Goal: Information Seeking & Learning: Learn about a topic

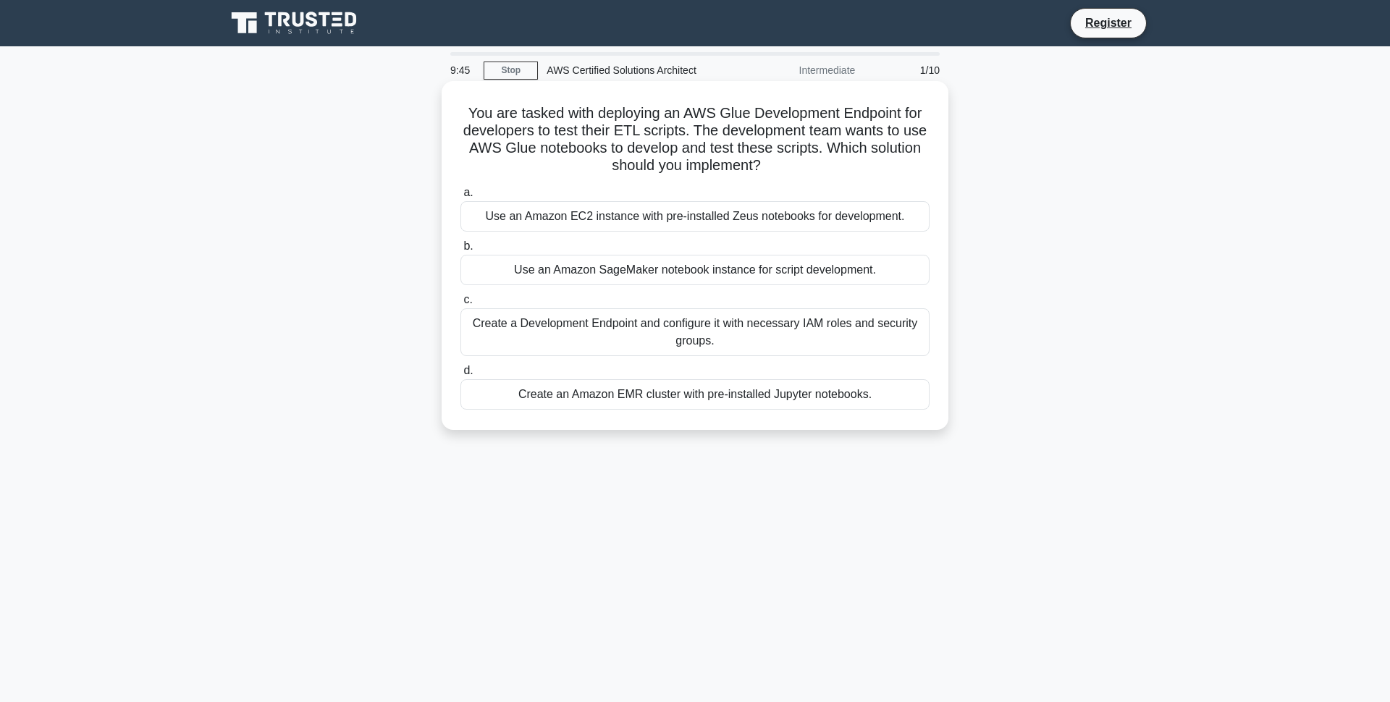
click at [652, 216] on div "Use an Amazon EC2 instance with pre-installed Zeus notebooks for development." at bounding box center [694, 216] width 469 height 30
click at [460, 198] on input "a. Use an Amazon EC2 instance with pre-installed Zeus notebooks for development." at bounding box center [460, 192] width 0 height 9
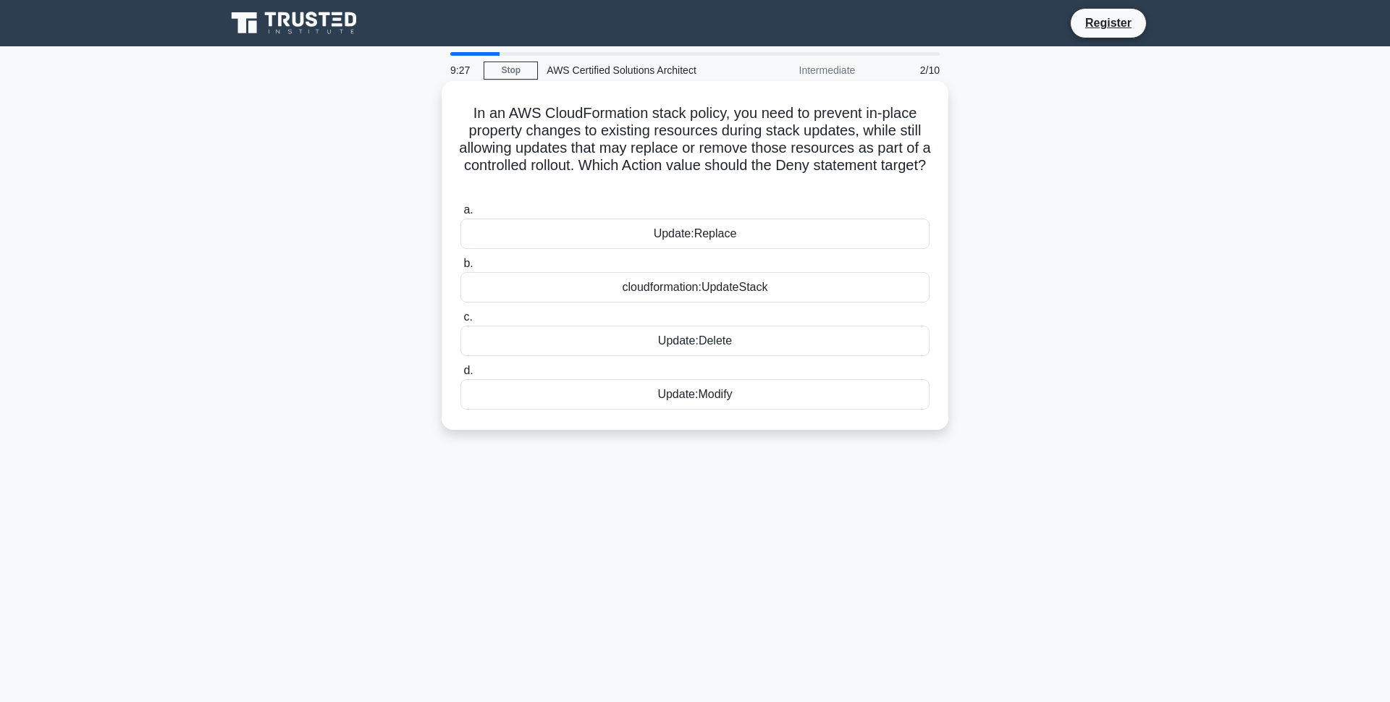
click at [738, 297] on div "cloudformation:UpdateStack" at bounding box center [694, 287] width 469 height 30
click at [460, 269] on input "b. cloudformation:UpdateStack" at bounding box center [460, 263] width 0 height 9
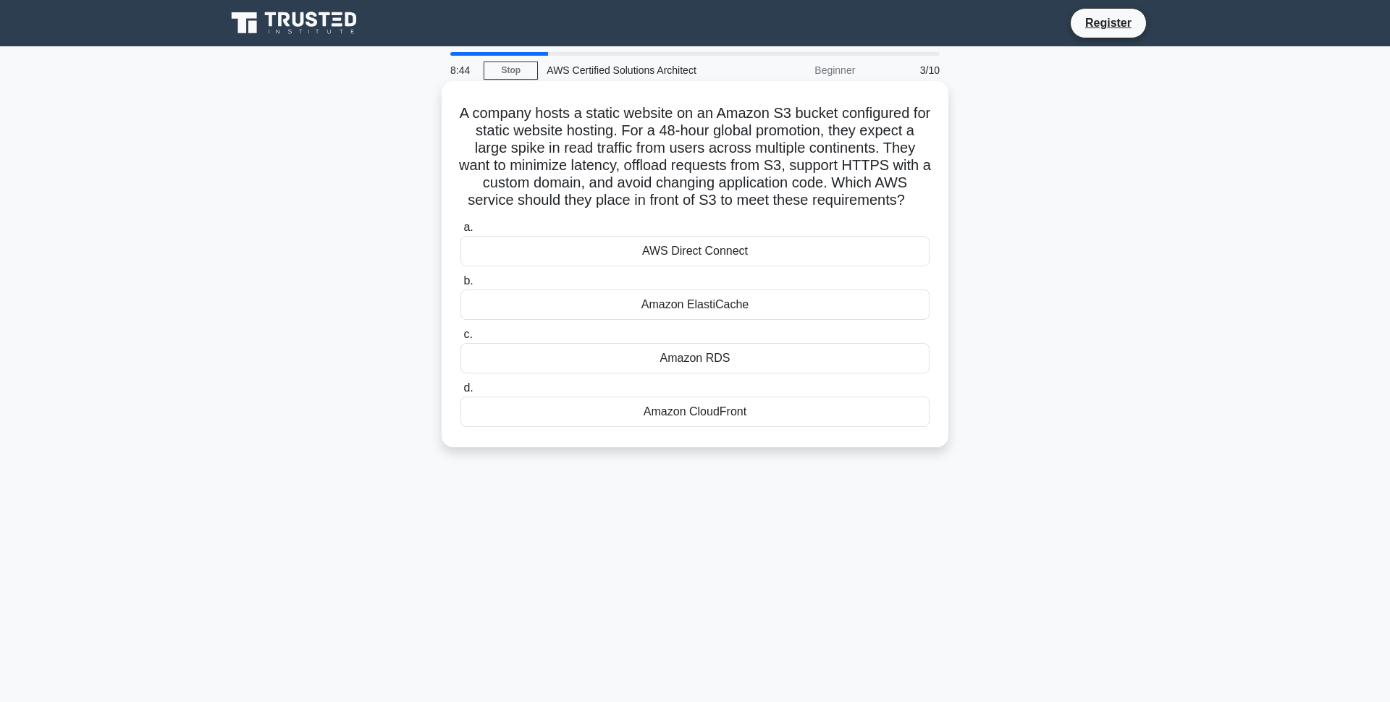
click at [782, 427] on div "Amazon CloudFront" at bounding box center [694, 412] width 469 height 30
click at [460, 393] on input "d. Amazon CloudFront" at bounding box center [460, 388] width 0 height 9
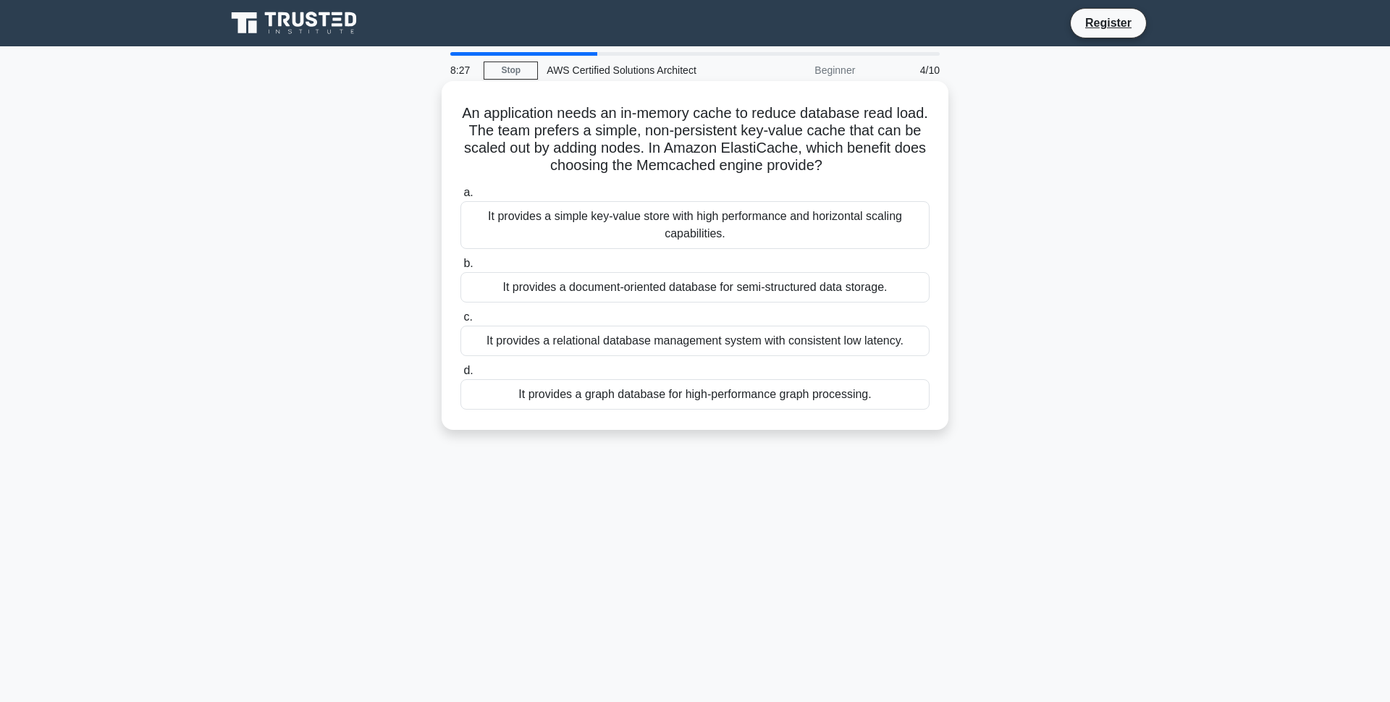
click at [701, 232] on div "It provides a simple key-value store with high performance and horizontal scali…" at bounding box center [694, 225] width 469 height 48
click at [460, 198] on input "a. It provides a simple key-value store with high performance and horizontal sc…" at bounding box center [460, 192] width 0 height 9
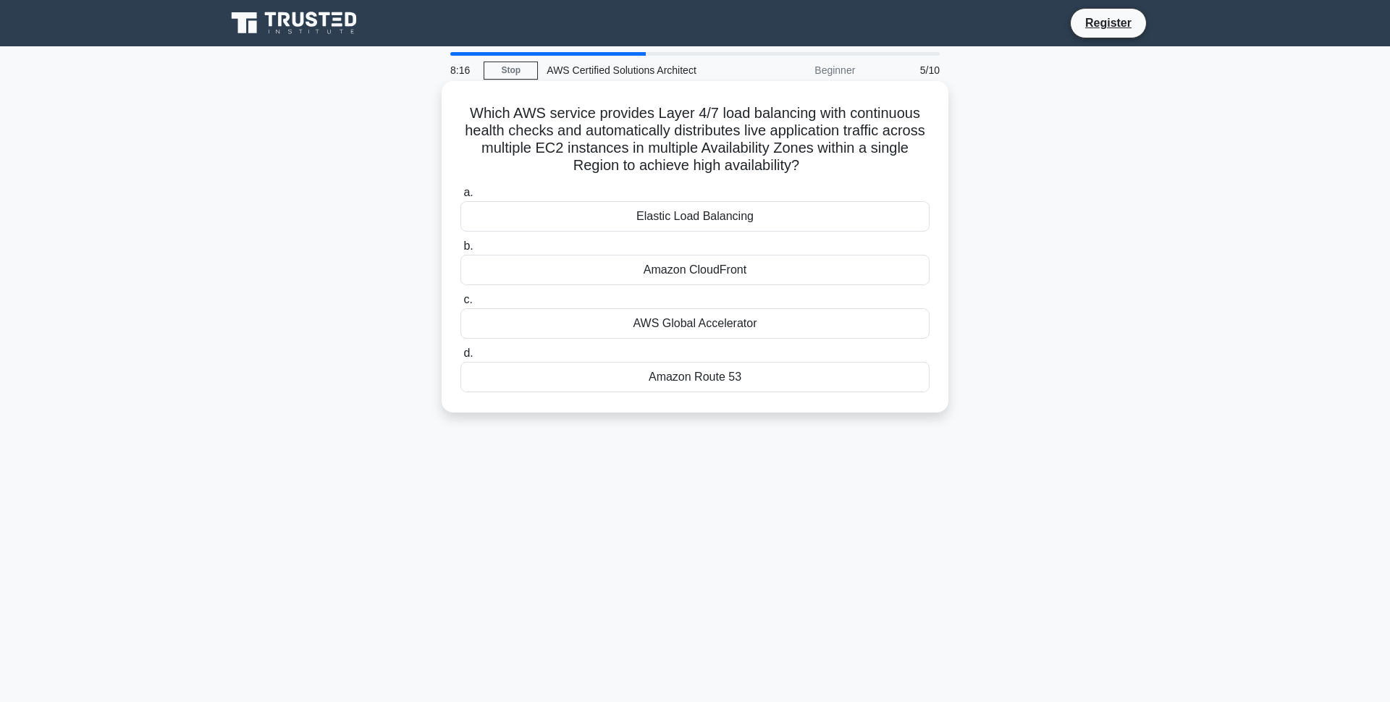
drag, startPoint x: 684, startPoint y: 237, endPoint x: 683, endPoint y: 251, distance: 13.8
click at [683, 251] on div "a. Elastic Load Balancing b. Amazon CloudFront c. d." at bounding box center [695, 288] width 486 height 214
click at [681, 230] on div "Elastic Load Balancing" at bounding box center [694, 216] width 469 height 30
click at [460, 198] on input "a. Elastic Load Balancing" at bounding box center [460, 192] width 0 height 9
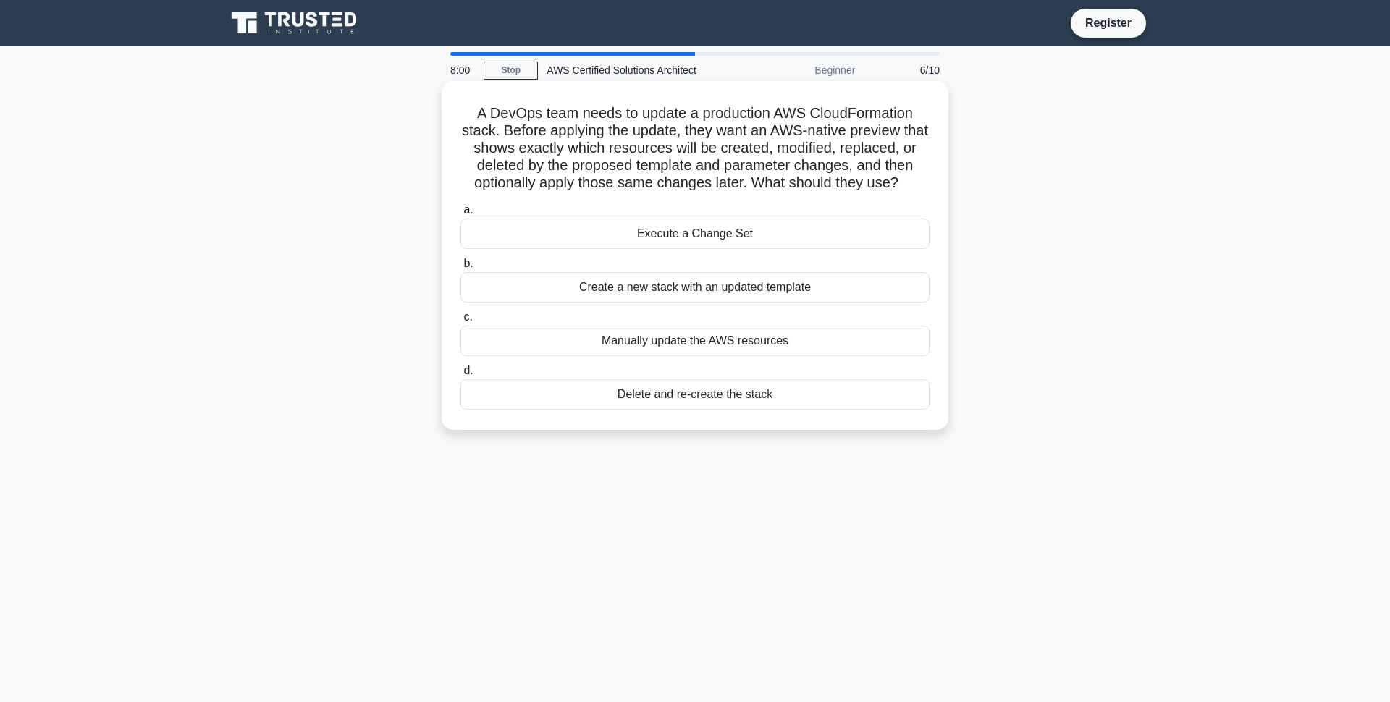
click at [685, 246] on div "Execute a Change Set" at bounding box center [694, 234] width 469 height 30
click at [460, 215] on input "a. Execute a Change Set" at bounding box center [460, 210] width 0 height 9
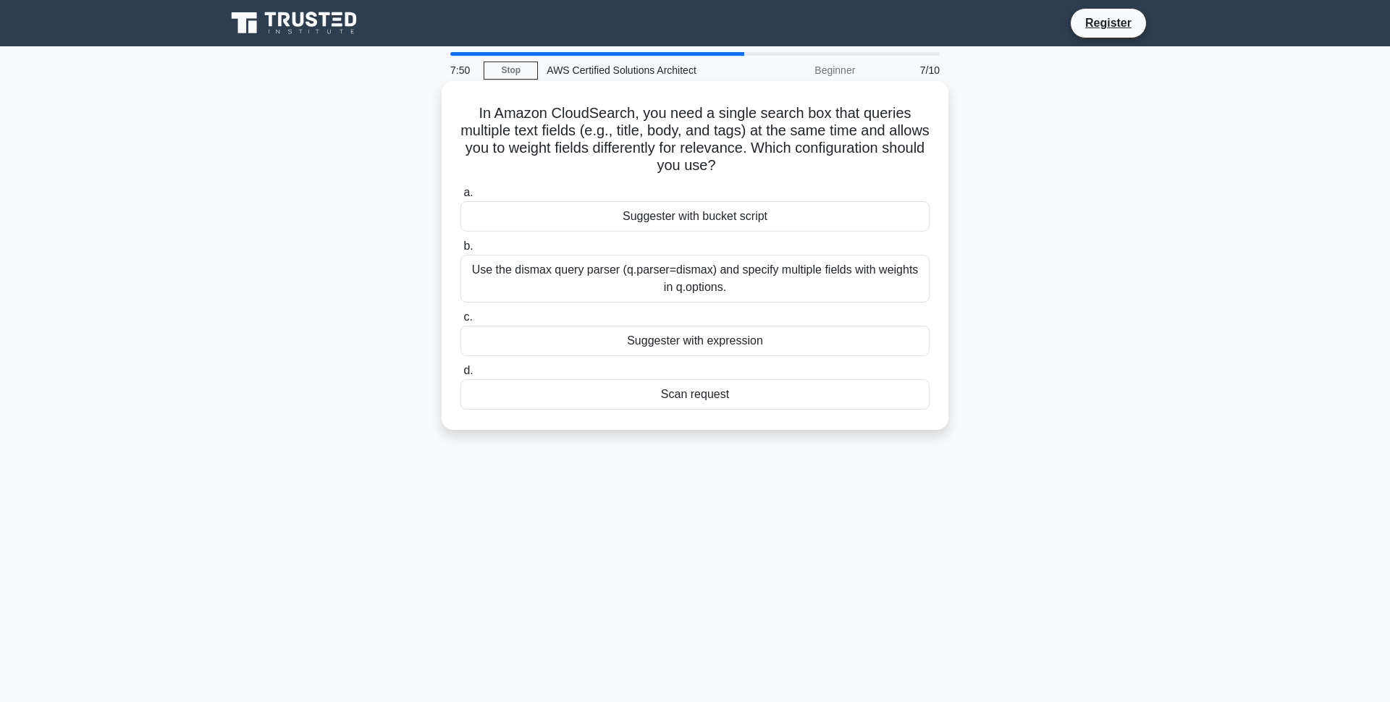
click at [636, 405] on div "Scan request" at bounding box center [694, 394] width 469 height 30
click at [460, 376] on input "d. Scan request" at bounding box center [460, 370] width 0 height 9
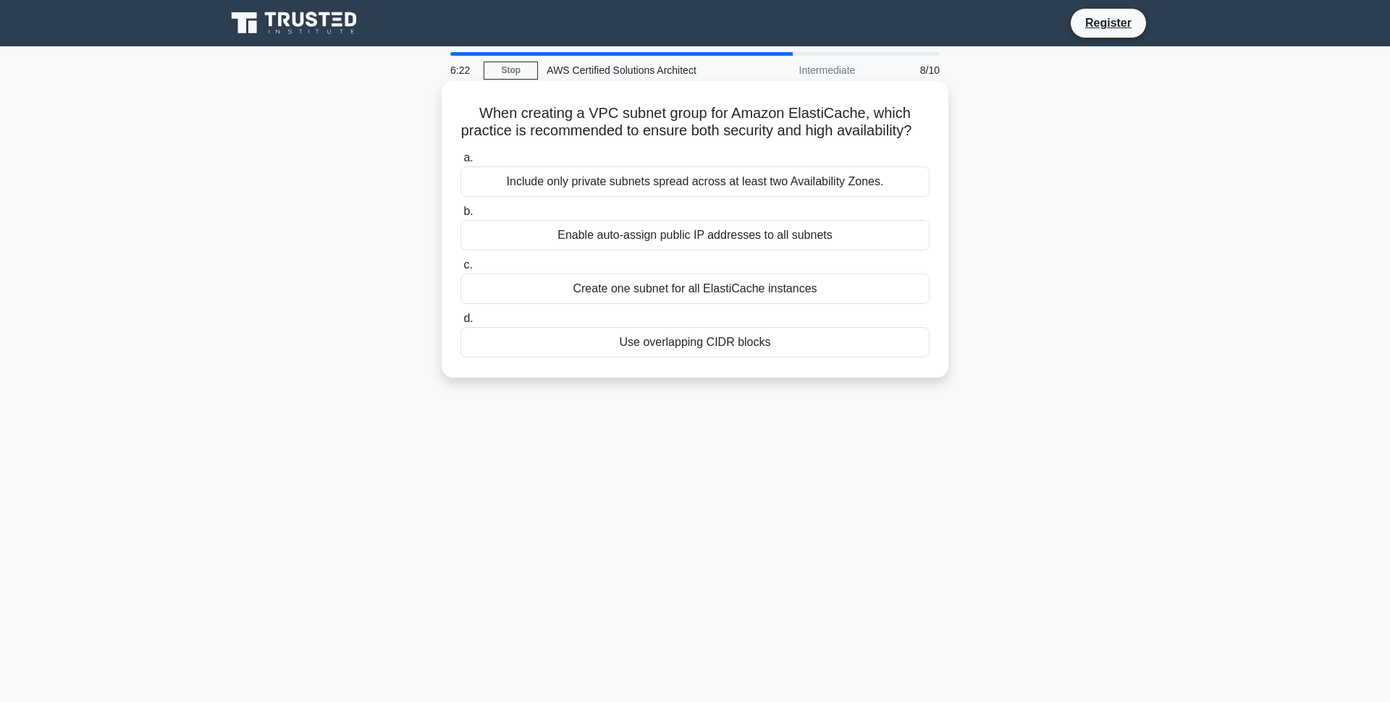
click at [746, 197] on div "Include only private subnets spread across at least two Availability Zones." at bounding box center [694, 181] width 469 height 30
click at [460, 163] on input "a. Include only private subnets spread across at least two Availability Zones." at bounding box center [460, 157] width 0 height 9
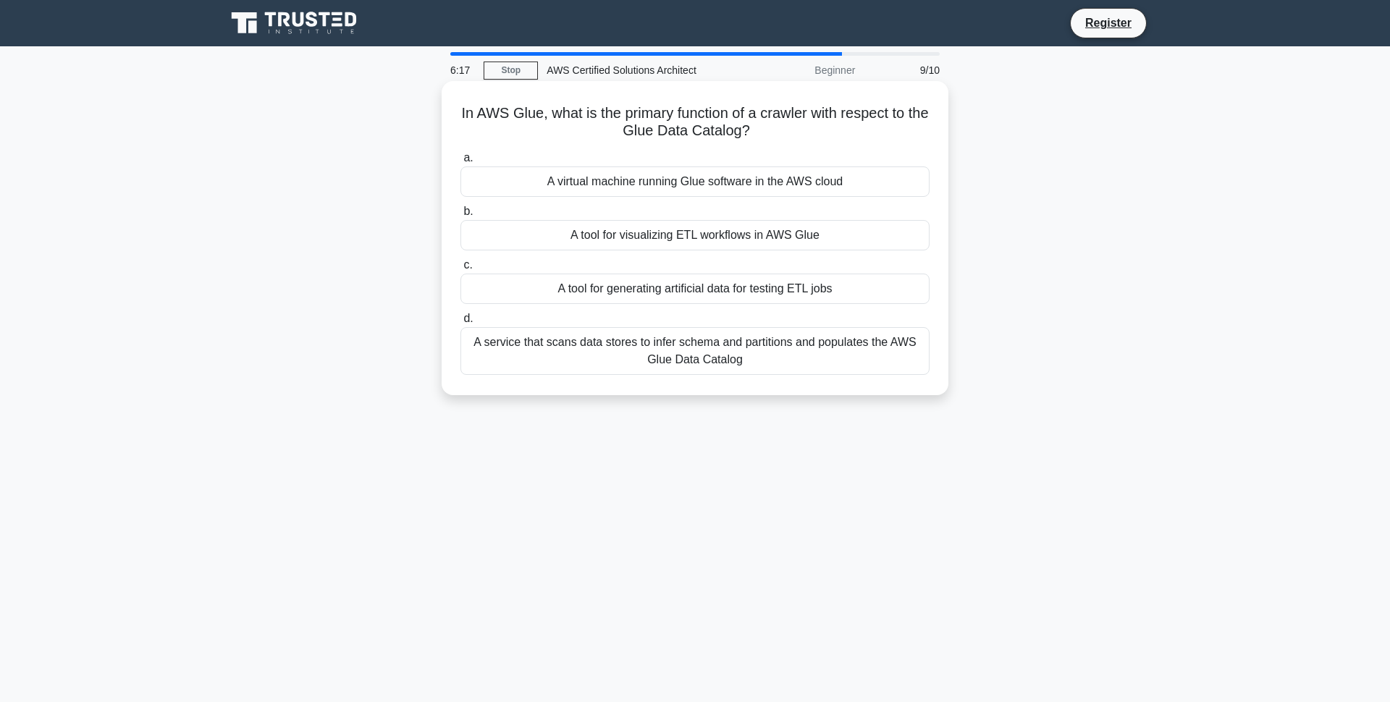
click at [643, 235] on div "A tool for visualizing ETL workflows in AWS Glue" at bounding box center [694, 235] width 469 height 30
click at [460, 216] on input "b. A tool for visualizing ETL workflows in AWS Glue" at bounding box center [460, 211] width 0 height 9
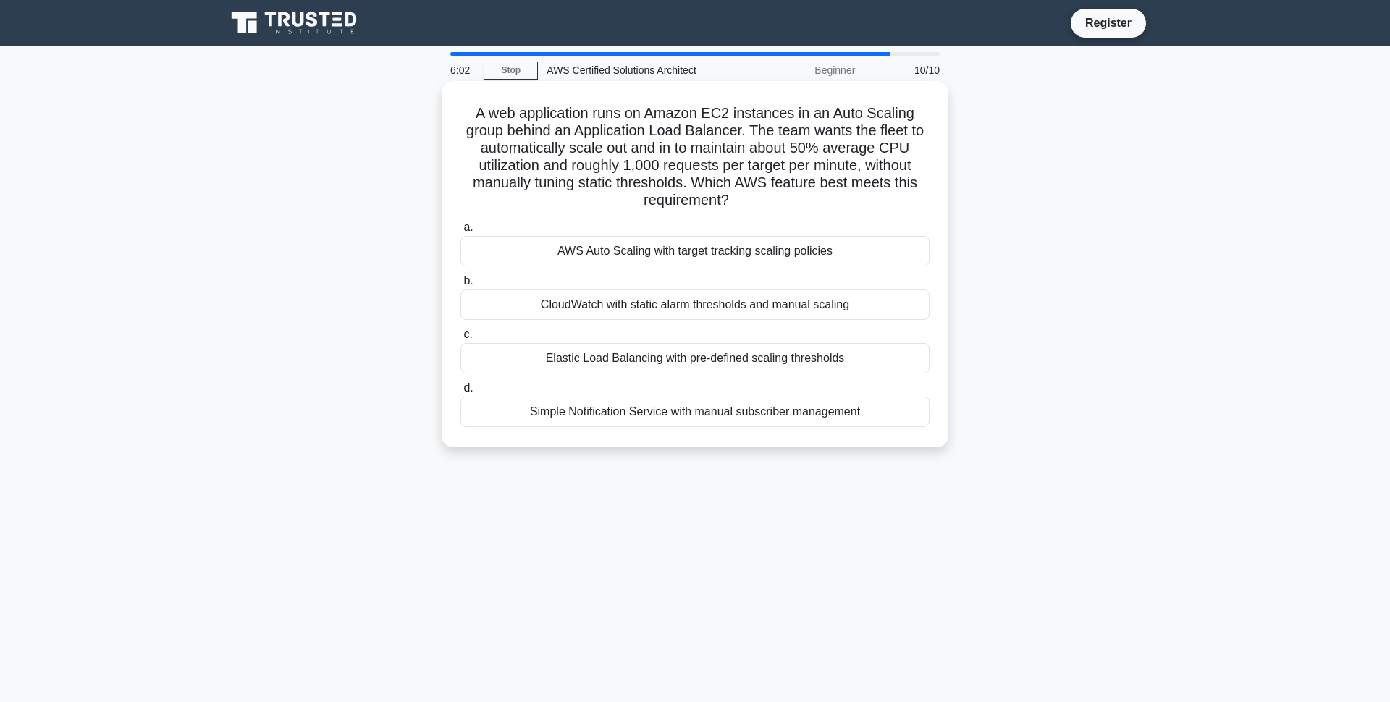
click at [810, 254] on div "AWS Auto Scaling with target tracking scaling policies" at bounding box center [694, 251] width 469 height 30
click at [460, 232] on input "a. AWS Auto Scaling with target tracking scaling policies" at bounding box center [460, 227] width 0 height 9
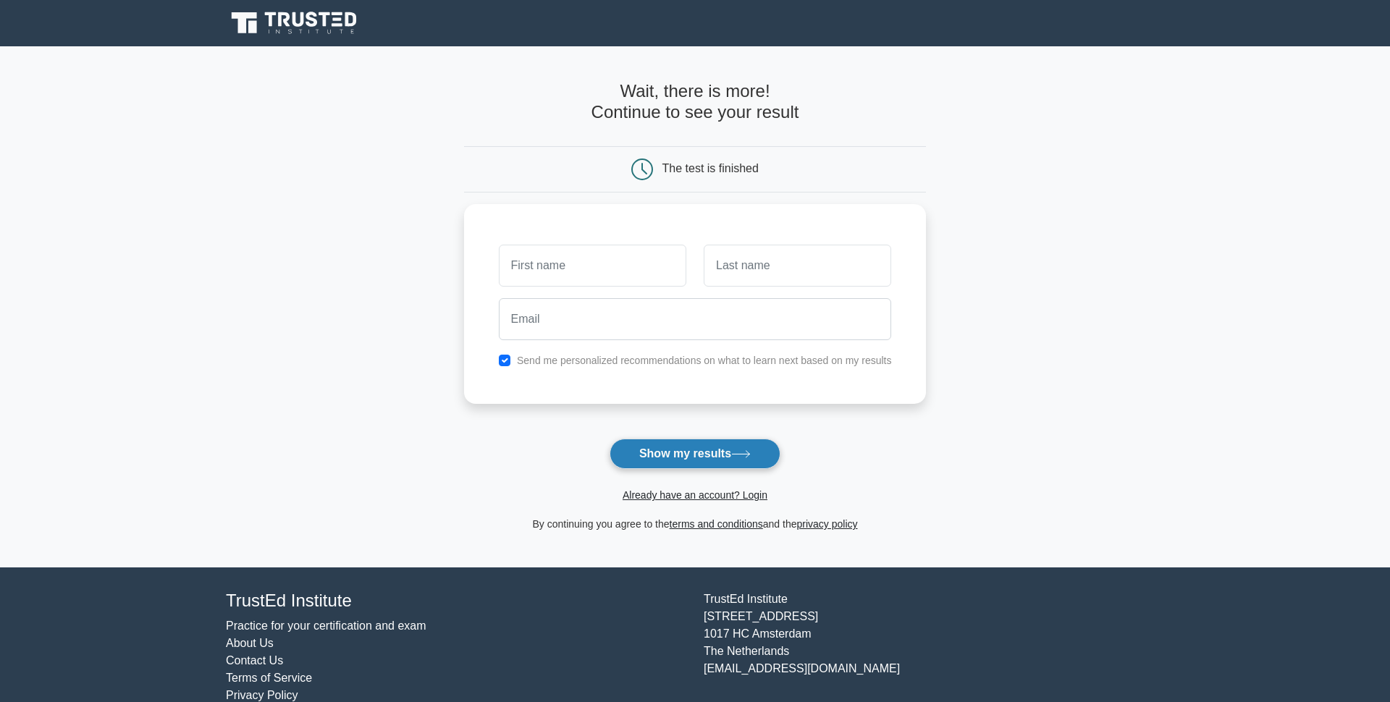
click at [722, 469] on button "Show my results" at bounding box center [694, 454] width 171 height 30
click at [721, 463] on button "Show my results" at bounding box center [694, 454] width 171 height 30
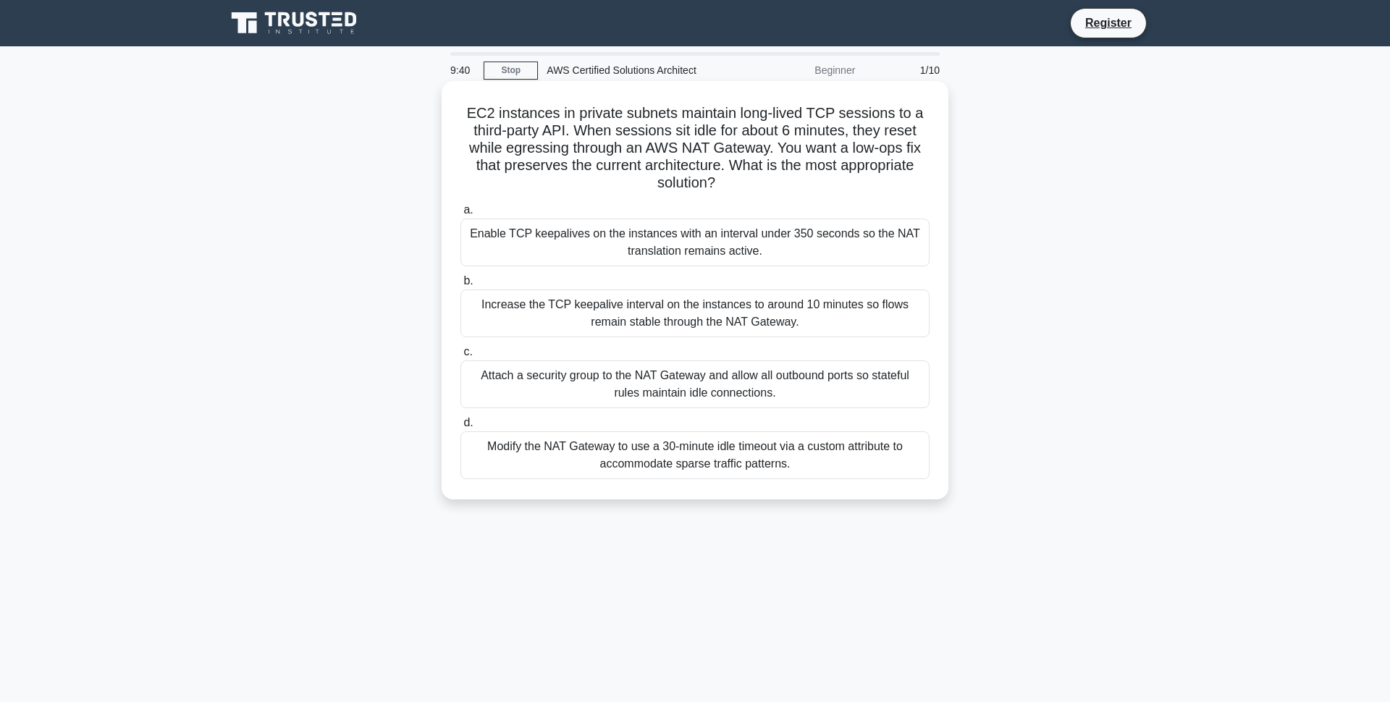
click at [751, 466] on div "Modify the NAT Gateway to use a 30-minute idle timeout via a custom attribute t…" at bounding box center [694, 455] width 469 height 48
click at [460, 428] on input "d. Modify the NAT Gateway to use a 30-minute idle timeout via a custom attribut…" at bounding box center [460, 422] width 0 height 9
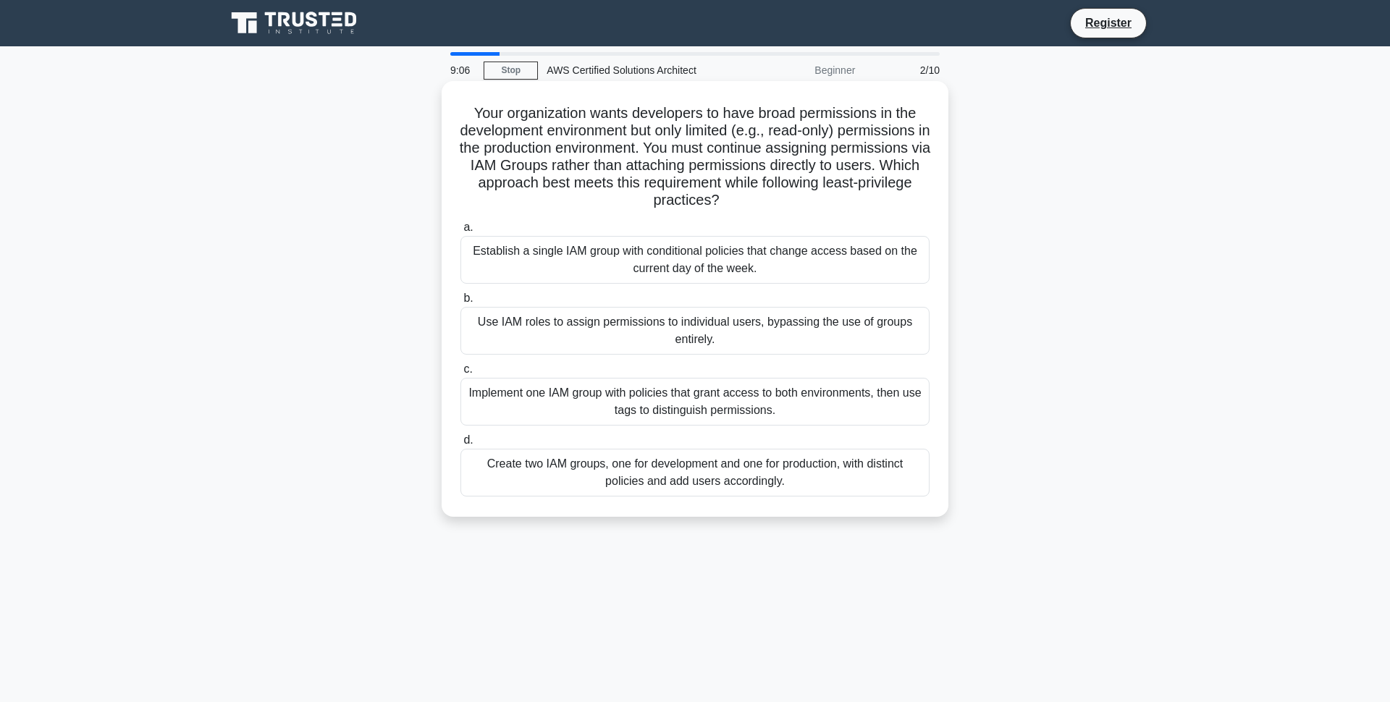
click at [625, 481] on div "Create two IAM groups, one for development and one for production, with distinc…" at bounding box center [694, 473] width 469 height 48
click at [460, 445] on input "d. Create two IAM groups, one for development and one for production, with dist…" at bounding box center [460, 440] width 0 height 9
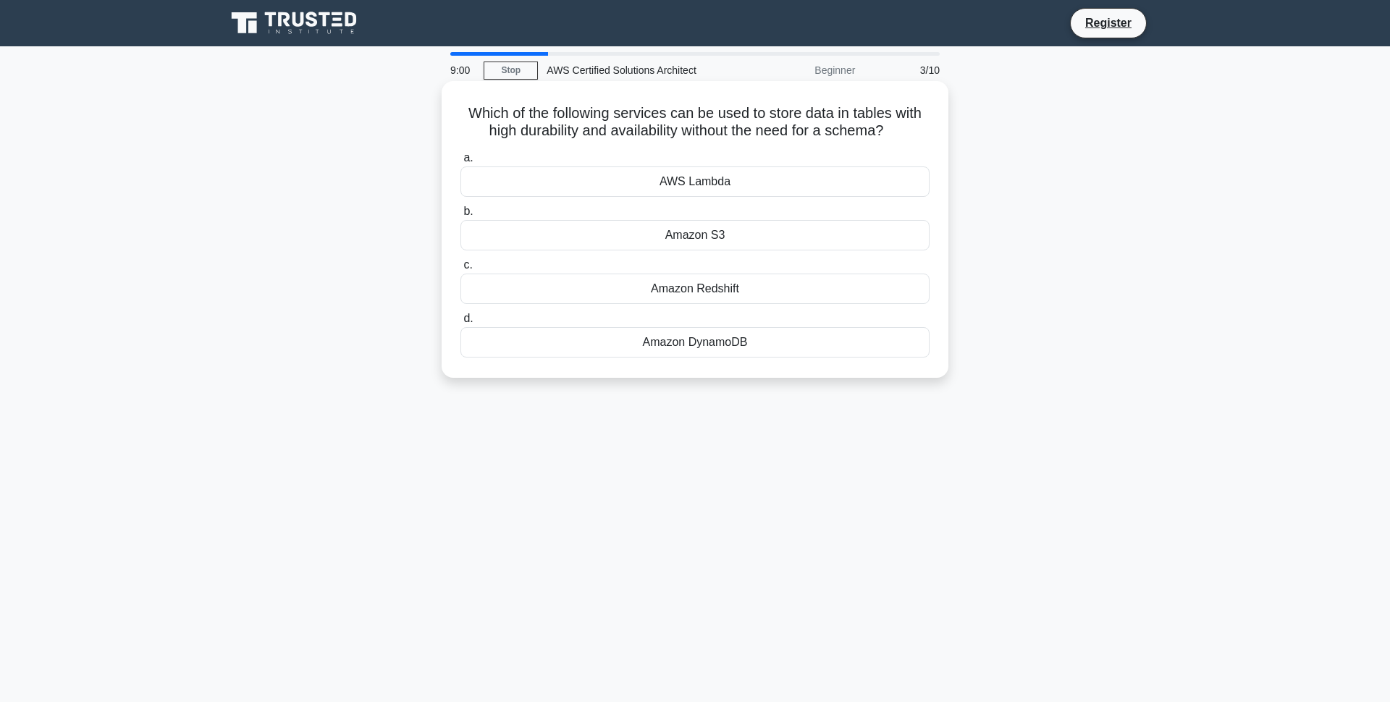
click at [655, 352] on div "Amazon DynamoDB" at bounding box center [694, 342] width 469 height 30
click at [460, 324] on input "d. Amazon DynamoDB" at bounding box center [460, 318] width 0 height 9
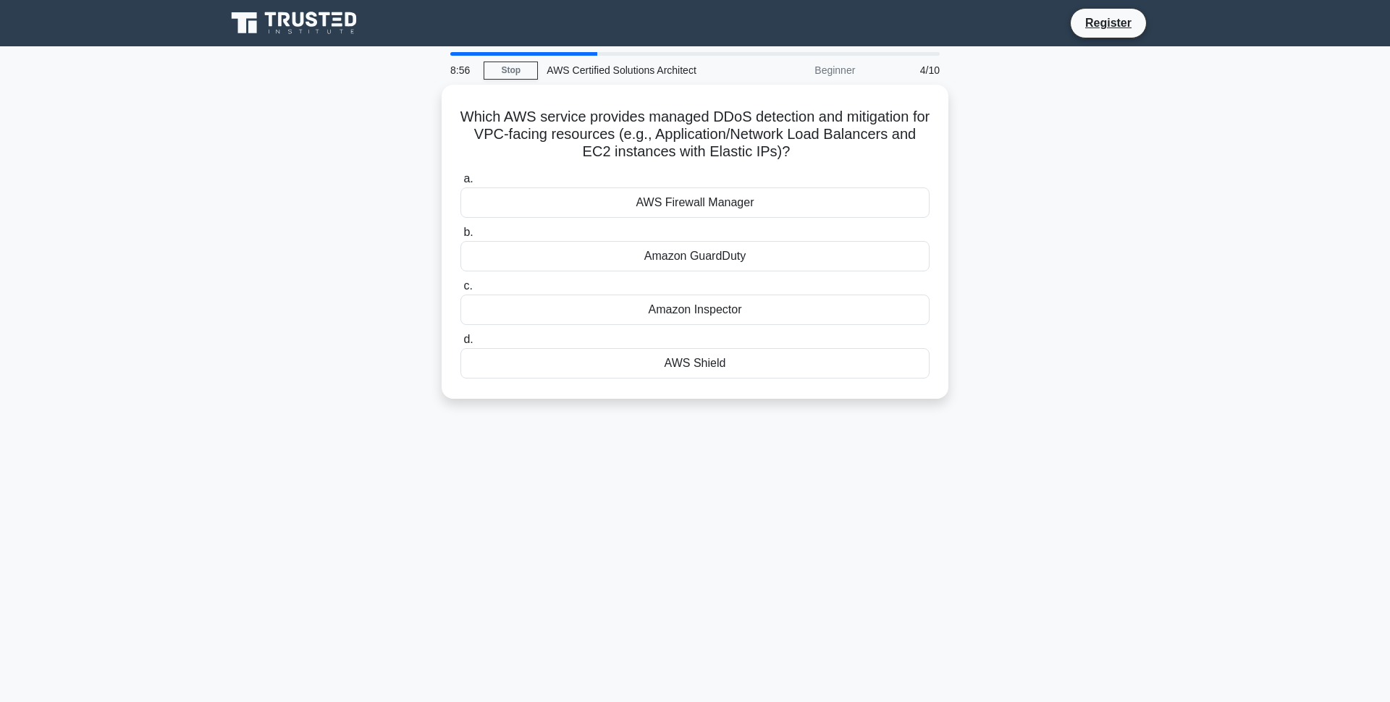
drag, startPoint x: 488, startPoint y: 101, endPoint x: 951, endPoint y: 154, distance: 466.3
click at [951, 154] on div "Which AWS service provides managed DDoS detection and mitigation for VPC-facing…" at bounding box center [694, 250] width 955 height 331
click at [918, 152] on h5 "Which AWS service provides managed DDoS detection and mitigation for VPC-facing…" at bounding box center [695, 131] width 472 height 54
click at [898, 193] on div "AWS Firewall Manager" at bounding box center [694, 199] width 469 height 30
click at [460, 180] on input "a. AWS Firewall Manager" at bounding box center [460, 175] width 0 height 9
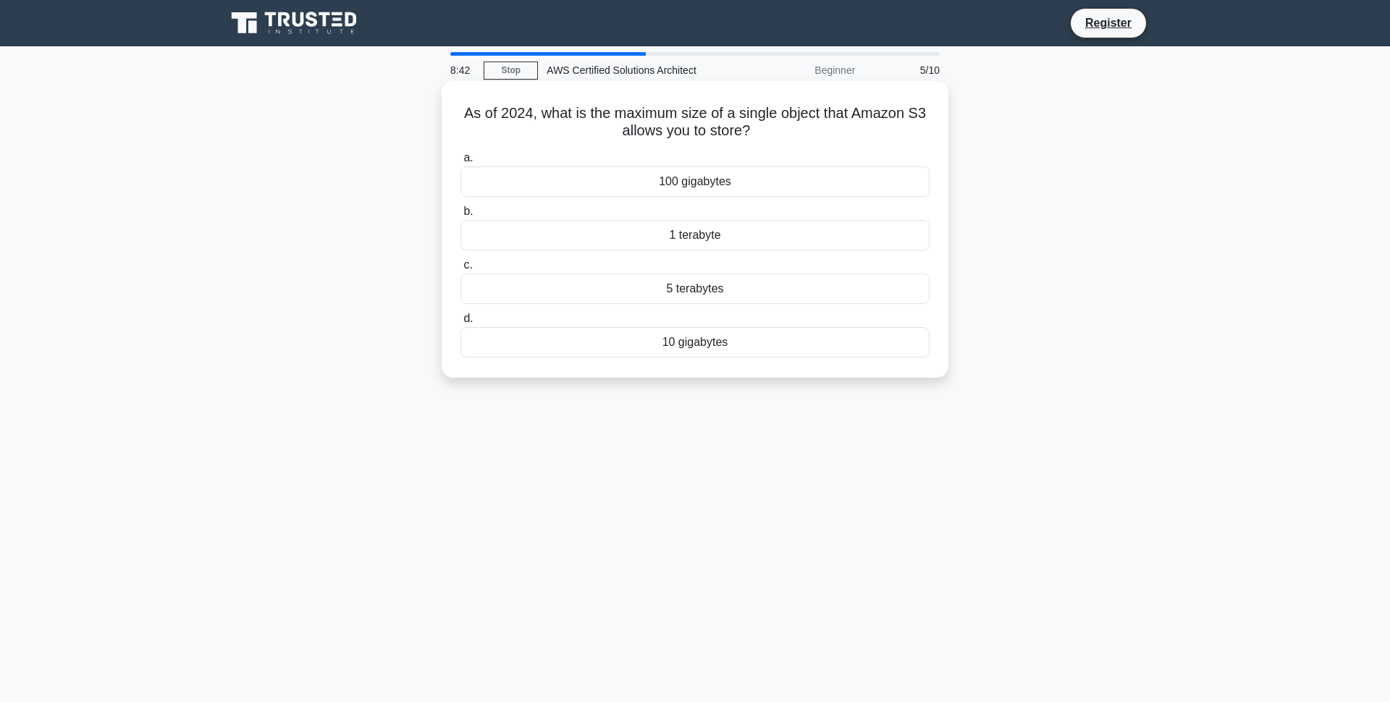
click at [766, 242] on div "1 terabyte" at bounding box center [694, 235] width 469 height 30
click at [460, 216] on input "b. 1 terabyte" at bounding box center [460, 211] width 0 height 9
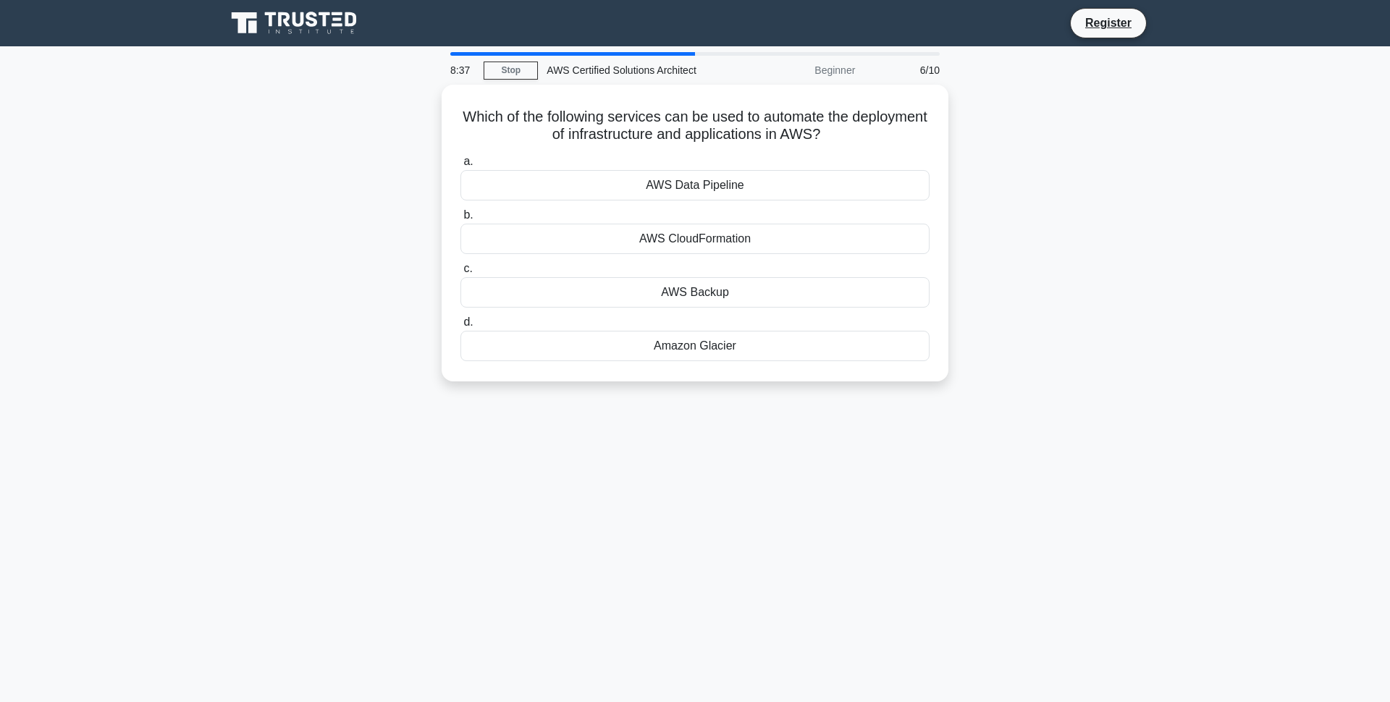
click at [766, 242] on div "AWS CloudFormation" at bounding box center [694, 239] width 469 height 30
click at [460, 220] on input "b. AWS CloudFormation" at bounding box center [460, 215] width 0 height 9
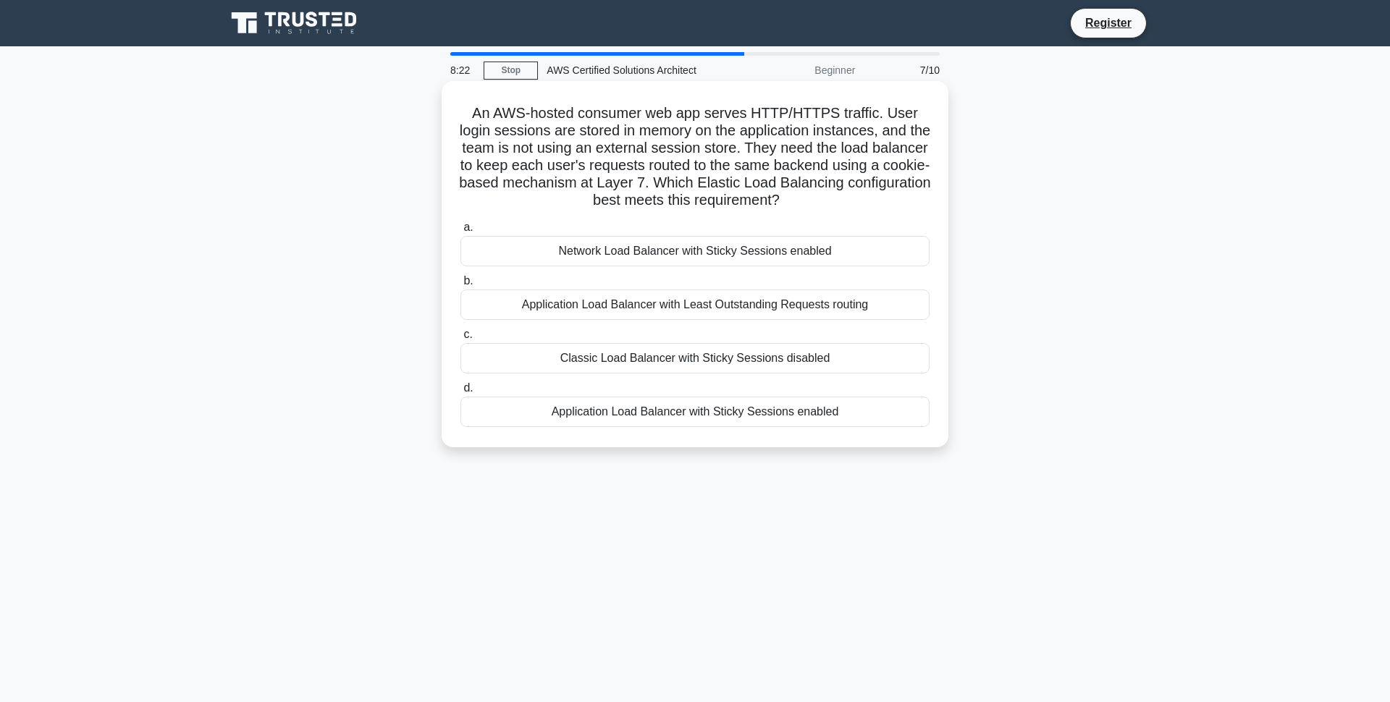
click at [734, 427] on div "Application Load Balancer with Sticky Sessions enabled" at bounding box center [694, 412] width 469 height 30
click at [460, 393] on input "d. Application Load Balancer with Sticky Sessions enabled" at bounding box center [460, 388] width 0 height 9
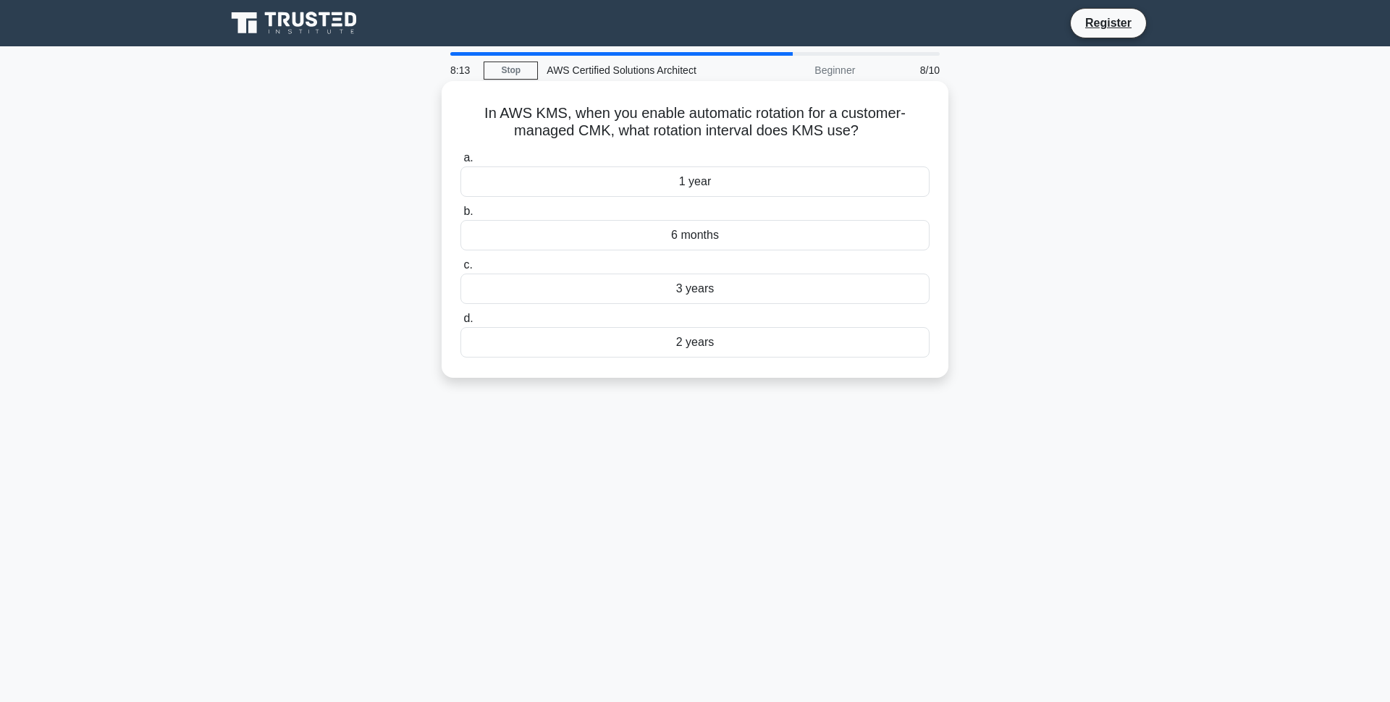
click at [779, 250] on div "6 months" at bounding box center [694, 235] width 469 height 30
click at [460, 216] on input "b. 6 months" at bounding box center [460, 211] width 0 height 9
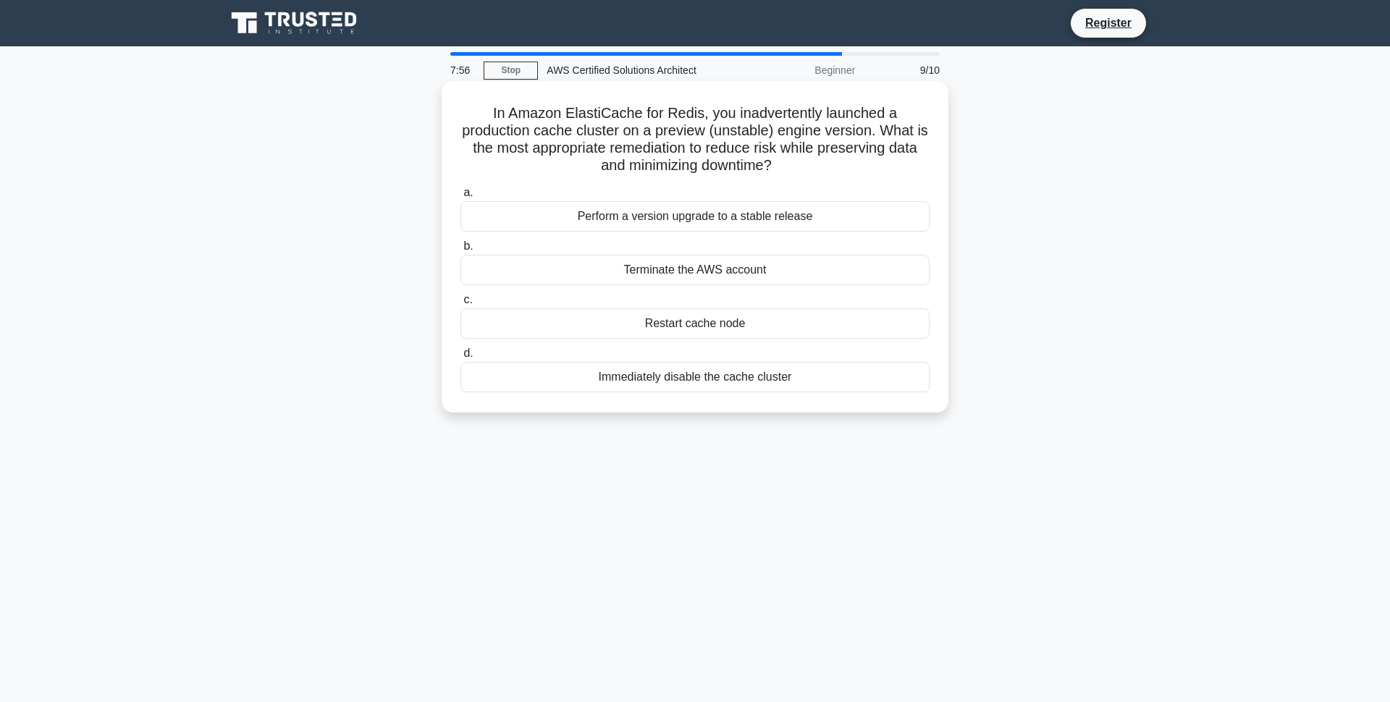
click at [741, 214] on div "Perform a version upgrade to a stable release" at bounding box center [694, 216] width 469 height 30
click at [460, 198] on input "a. Perform a version upgrade to a stable release" at bounding box center [460, 192] width 0 height 9
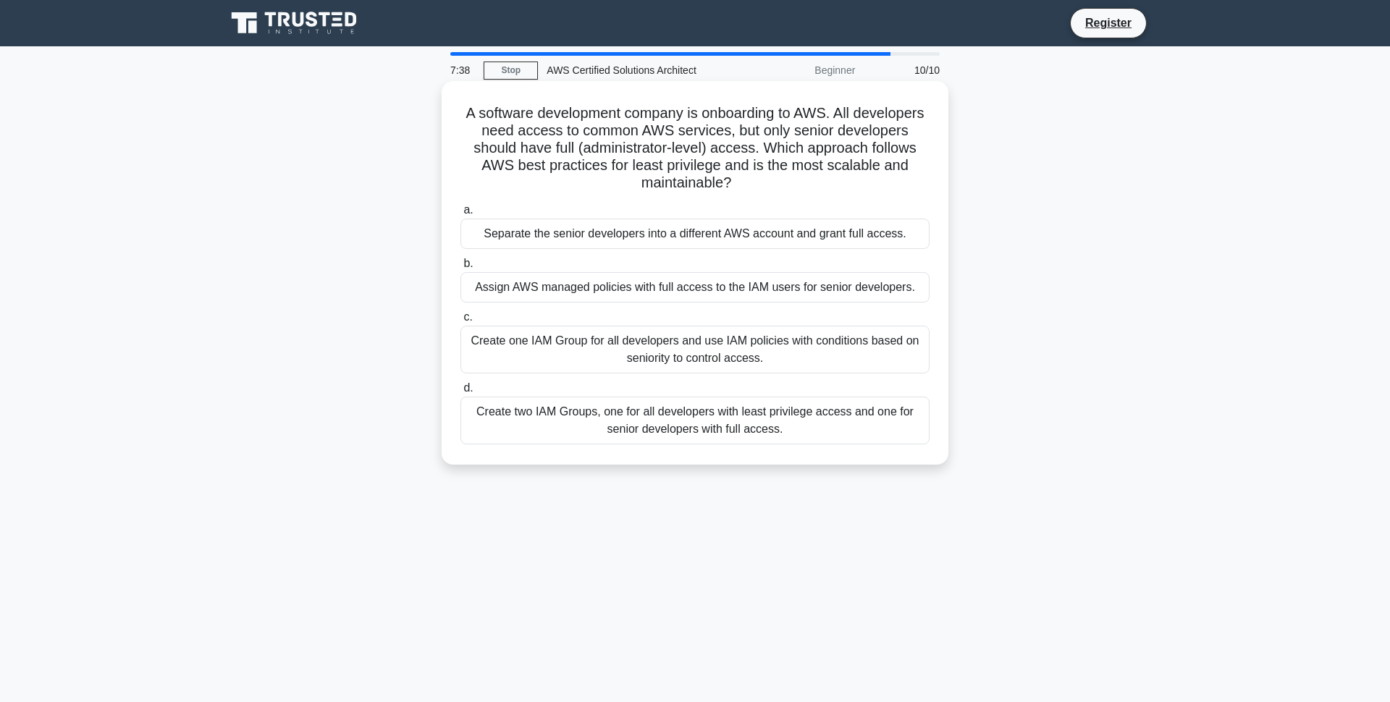
click at [732, 444] on div "Create two IAM Groups, one for all developers with least privilege access and o…" at bounding box center [694, 421] width 469 height 48
click at [460, 393] on input "d. Create two IAM Groups, one for all developers with least privilege access an…" at bounding box center [460, 388] width 0 height 9
